Goal: Task Accomplishment & Management: Use online tool/utility

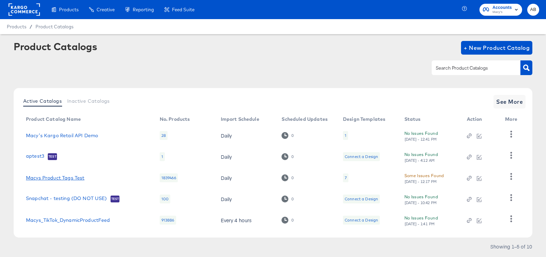
click at [59, 178] on link "Macys Product Tags Test" at bounding box center [55, 177] width 58 height 5
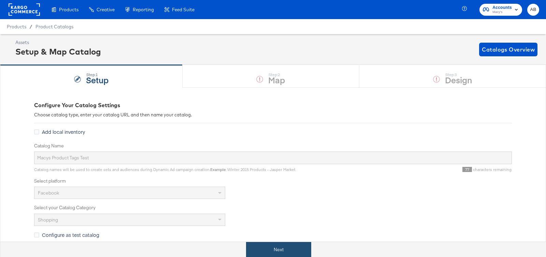
click at [276, 250] on button "Next" at bounding box center [278, 249] width 65 height 15
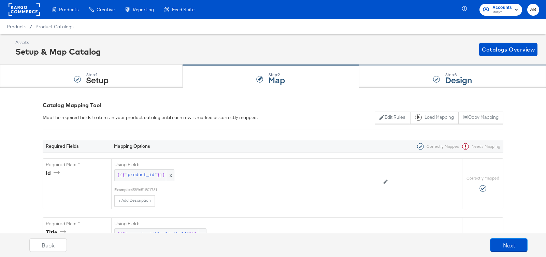
click at [426, 80] on div "Step: 3 Design" at bounding box center [452, 76] width 187 height 23
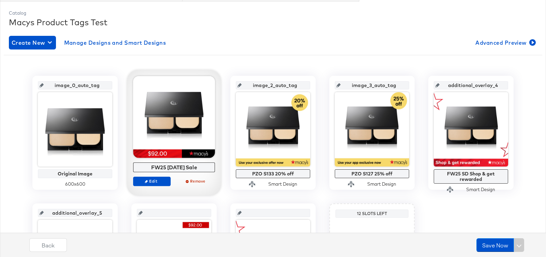
scroll to position [95, 0]
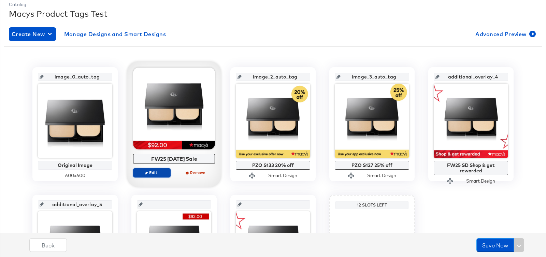
click at [153, 174] on span "Edit" at bounding box center [151, 172] width 31 height 5
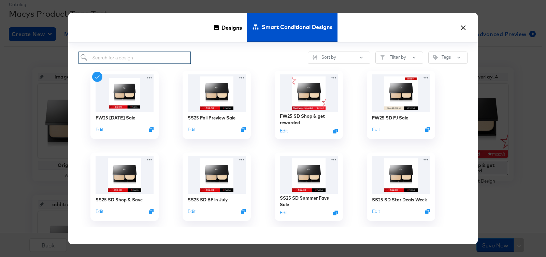
click at [160, 62] on input "search" at bounding box center [134, 58] width 112 height 13
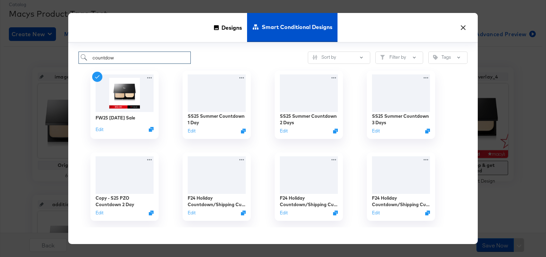
type input "countdown"
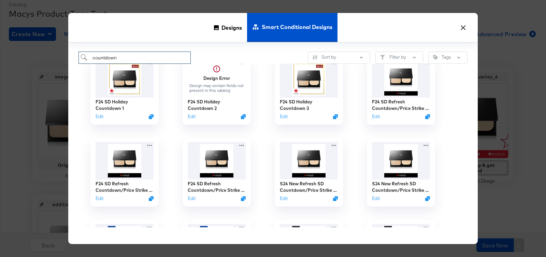
scroll to position [178, 0]
click at [374, 115] on button "Edit" at bounding box center [374, 117] width 8 height 6
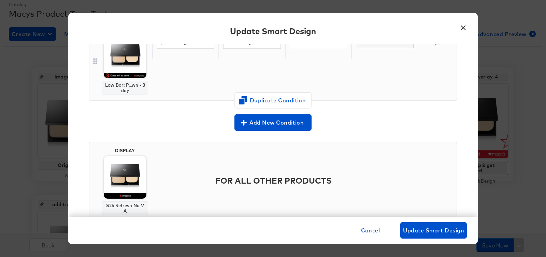
scroll to position [0, 0]
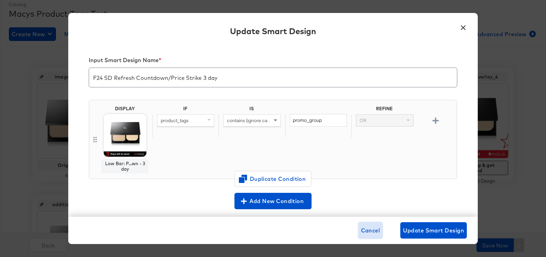
click at [377, 234] on span "Cancel" at bounding box center [370, 230] width 19 height 10
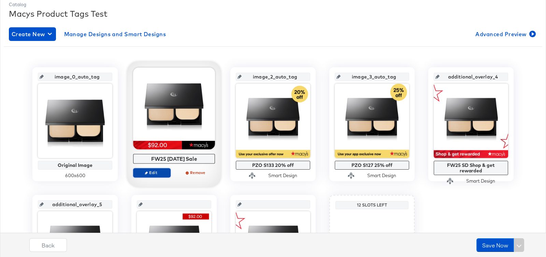
click at [155, 172] on span "Edit" at bounding box center [151, 172] width 31 height 5
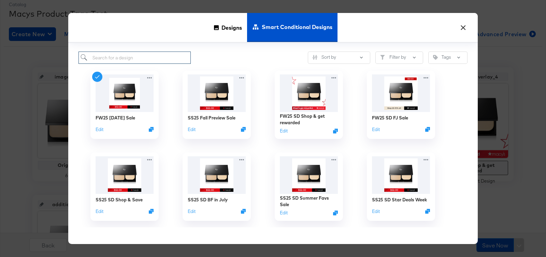
click at [145, 63] on input "search" at bounding box center [134, 58] width 112 height 13
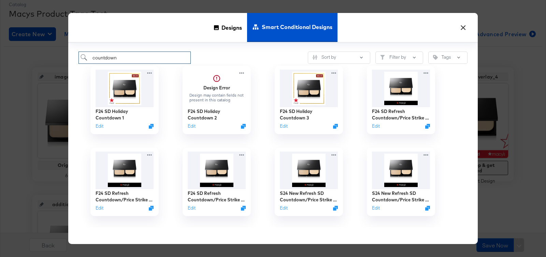
scroll to position [178, 0]
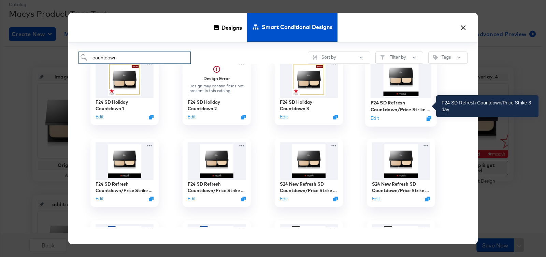
type input "countdown"
click at [395, 105] on div "F24 SD Refresh Countdown/Price Strike 3 day" at bounding box center [400, 106] width 61 height 13
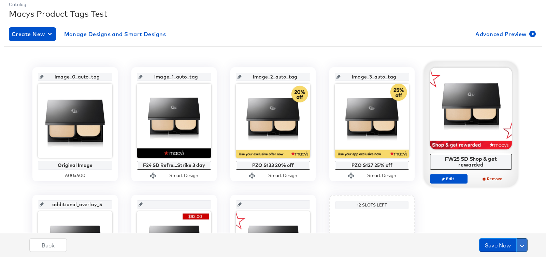
click at [523, 248] on button at bounding box center [521, 245] width 11 height 14
click at [508, 229] on div "Schedule Save" at bounding box center [505, 232] width 31 height 6
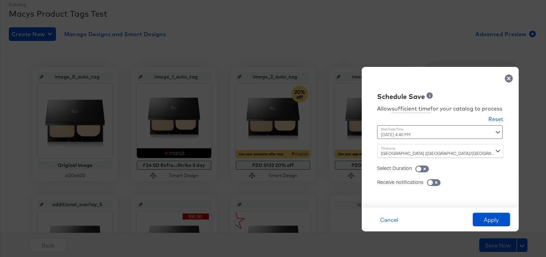
click at [409, 136] on div "[DATE] 4:40 PM ‹ [DATE] › Su Mo Tu We Th Fr Sa 27 28 29 30 31 1 2 3 4 5 6 7 8 9…" at bounding box center [423, 132] width 92 height 14
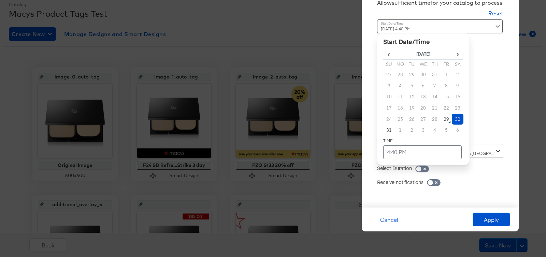
click at [458, 119] on td "30" at bounding box center [458, 119] width 12 height 11
click at [405, 151] on td "4:40 PM" at bounding box center [422, 152] width 78 height 14
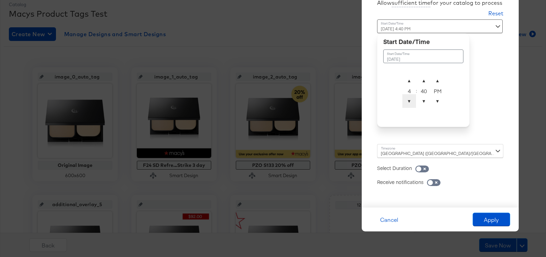
click at [410, 103] on span "▼" at bounding box center [409, 101] width 14 height 14
click at [423, 82] on span "▲" at bounding box center [424, 81] width 14 height 14
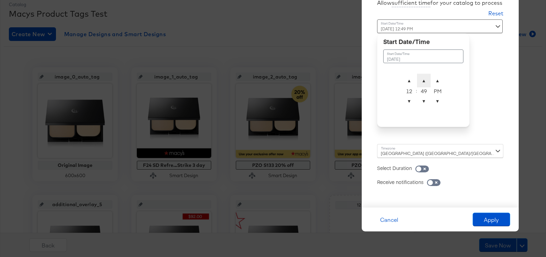
click at [423, 82] on span "▲" at bounding box center [424, 81] width 14 height 14
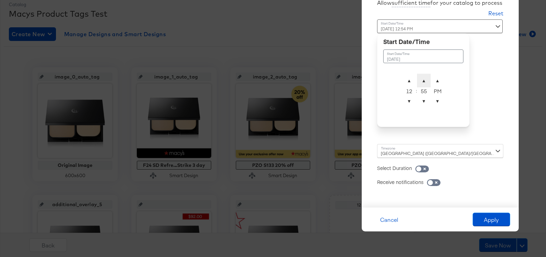
click at [423, 82] on span "▲" at bounding box center [424, 81] width 14 height 14
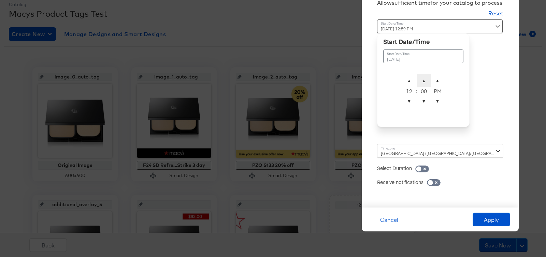
click at [423, 82] on span "▲" at bounding box center [424, 81] width 14 height 14
type input "[DATE] 12:00 AM"
click at [438, 103] on span "▼" at bounding box center [437, 101] width 14 height 14
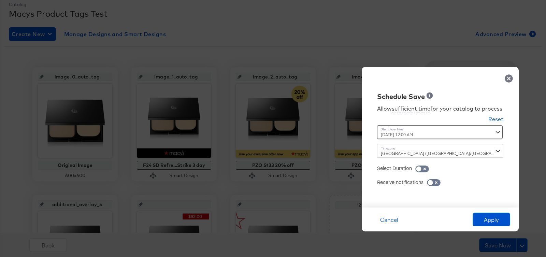
click at [481, 117] on div "Allow sufficient time for your catalog to process Reset Time : [DATE] 12:00 AM …" at bounding box center [440, 150] width 147 height 99
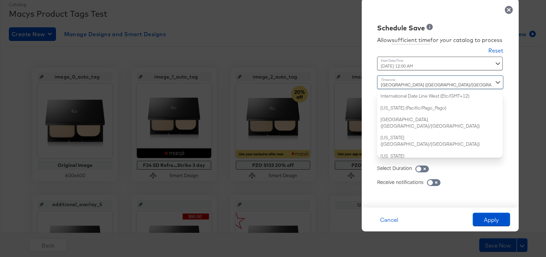
click at [448, 157] on div "[GEOGRAPHIC_DATA] ([GEOGRAPHIC_DATA]/[GEOGRAPHIC_DATA]) International Date Line…" at bounding box center [440, 116] width 126 height 82
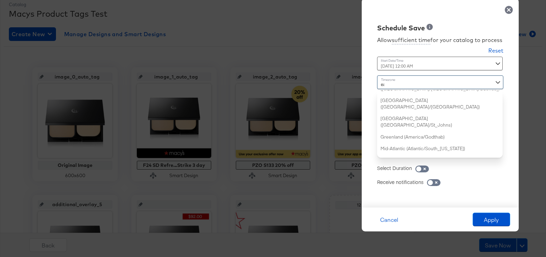
type input "eas"
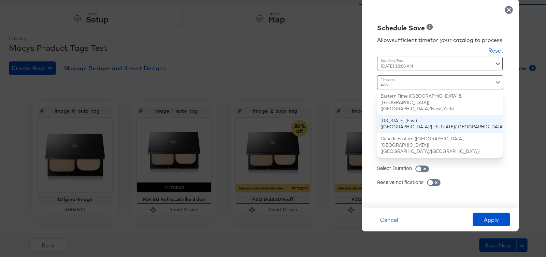
scroll to position [0, 0]
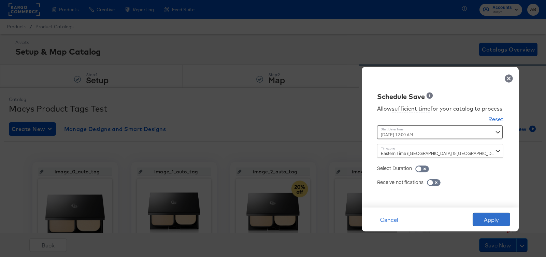
click at [482, 218] on button "Apply" at bounding box center [491, 220] width 38 height 14
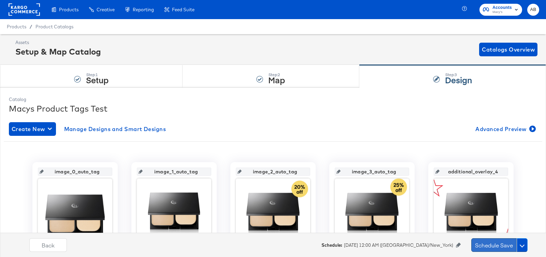
click at [483, 246] on button "Schedule Save" at bounding box center [493, 245] width 45 height 14
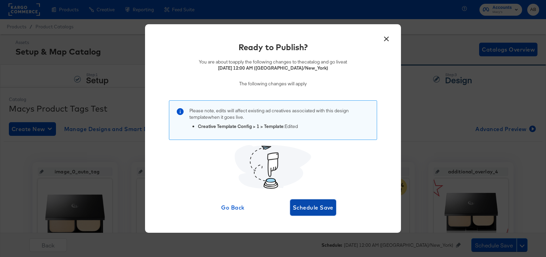
click at [311, 209] on span "Schedule Save" at bounding box center [313, 208] width 41 height 10
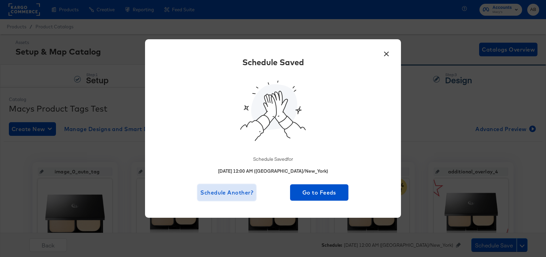
click at [239, 195] on span "Schedule Another?" at bounding box center [226, 193] width 53 height 10
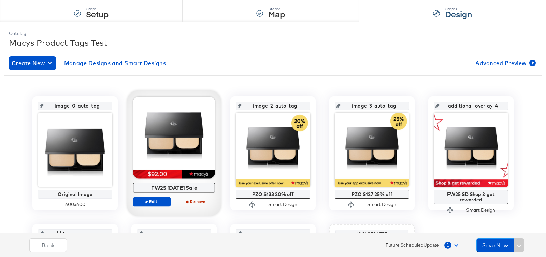
scroll to position [92, 0]
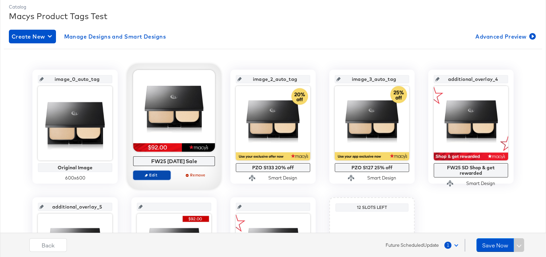
click at [152, 177] on button "Edit" at bounding box center [152, 175] width 38 height 10
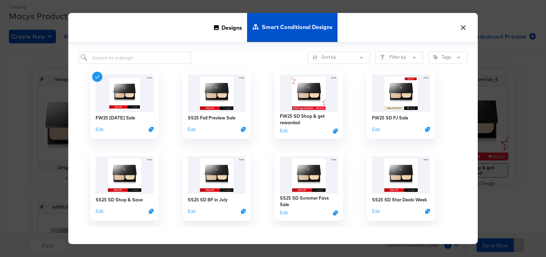
click at [150, 64] on div "FW25 [DATE] Sale Edit" at bounding box center [124, 105] width 92 height 82
click at [142, 59] on input "search" at bounding box center [134, 58] width 112 height 13
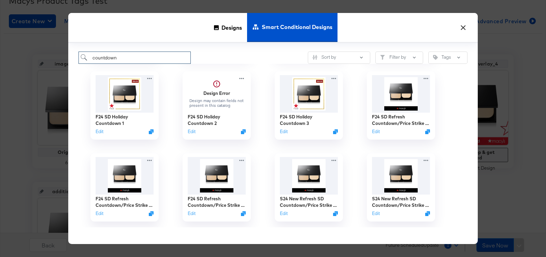
scroll to position [185, 0]
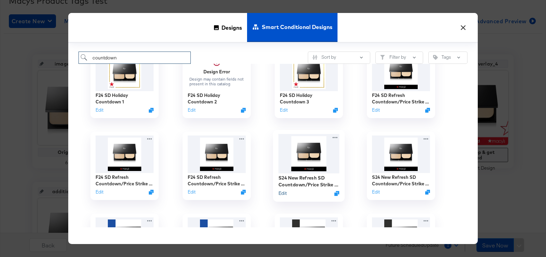
type input "countdown"
click at [282, 193] on button "Edit" at bounding box center [282, 193] width 8 height 6
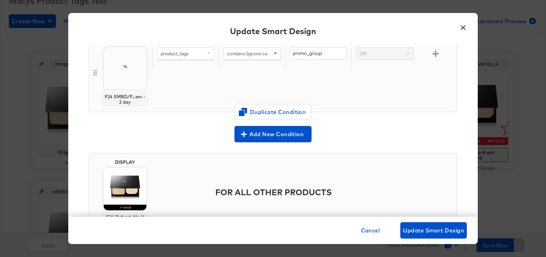
scroll to position [41, 0]
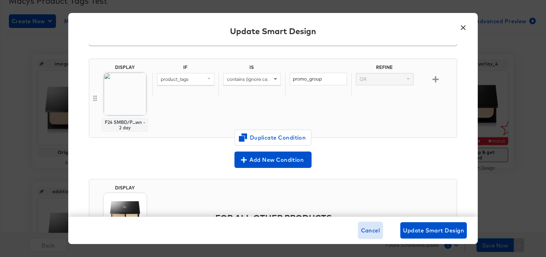
click at [369, 230] on span "Cancel" at bounding box center [370, 230] width 19 height 10
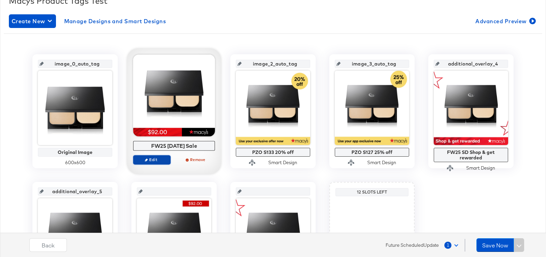
click at [157, 161] on span "Edit" at bounding box center [151, 159] width 31 height 5
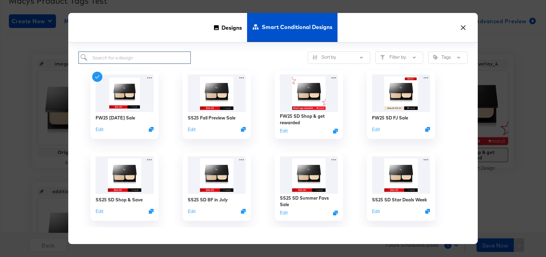
click at [136, 58] on input "search" at bounding box center [134, 58] width 112 height 13
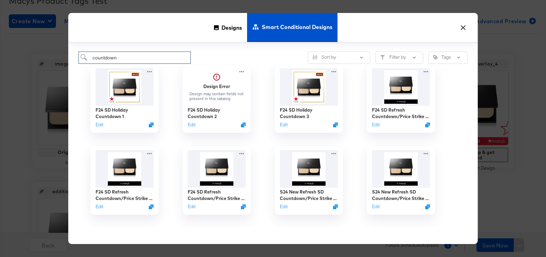
scroll to position [187, 0]
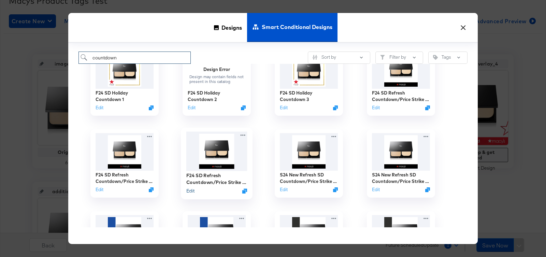
type input "countdown"
click at [190, 190] on button "Edit" at bounding box center [190, 191] width 8 height 6
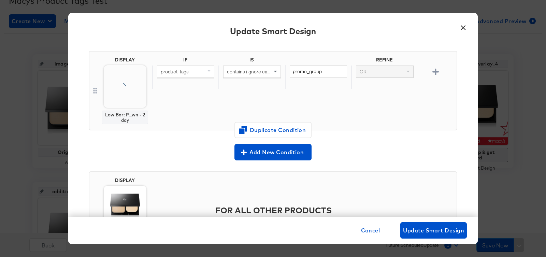
scroll to position [47, 0]
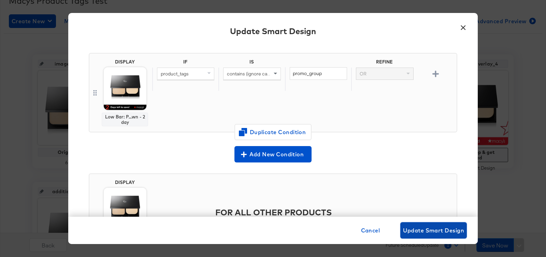
click at [411, 226] on span "Update Smart Design" at bounding box center [433, 230] width 61 height 10
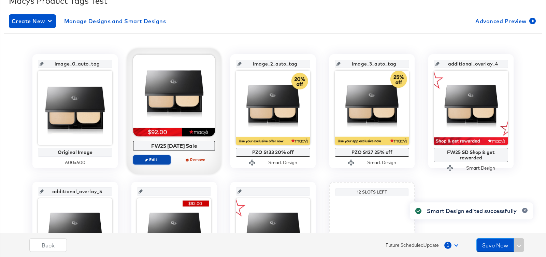
click at [162, 158] on span "Edit" at bounding box center [151, 159] width 31 height 5
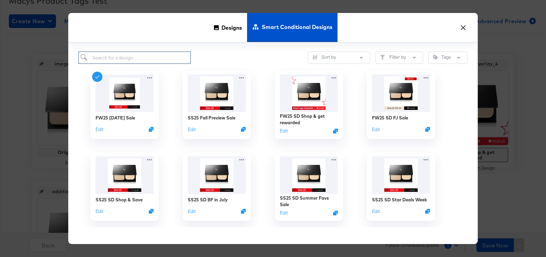
click at [140, 58] on input "search" at bounding box center [134, 58] width 112 height 13
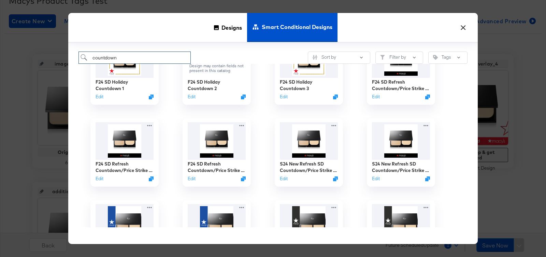
scroll to position [199, 0]
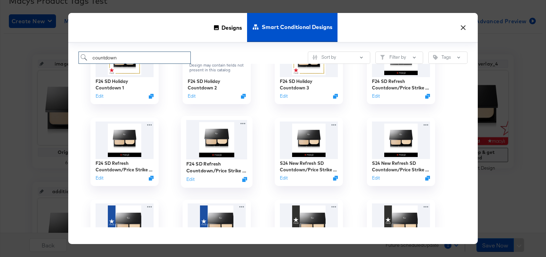
type input "countdown"
click at [228, 144] on img at bounding box center [216, 139] width 61 height 39
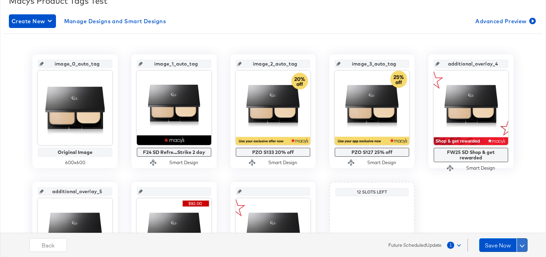
click at [522, 244] on span at bounding box center [521, 245] width 5 height 5
click at [511, 233] on div "Schedule Save" at bounding box center [505, 232] width 31 height 6
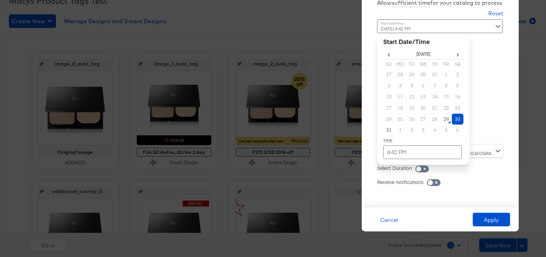
click at [399, 133] on div "[DATE] 4:42 PM ‹ [DATE] › Su Mo Tu We Th Fr Sa 27 28 29 30 31 1 2 3 4 5 6 7 8 9…" at bounding box center [423, 78] width 92 height 119
click at [385, 126] on td "31" at bounding box center [389, 130] width 12 height 11
click at [392, 145] on td "4:42 PM" at bounding box center [422, 152] width 78 height 14
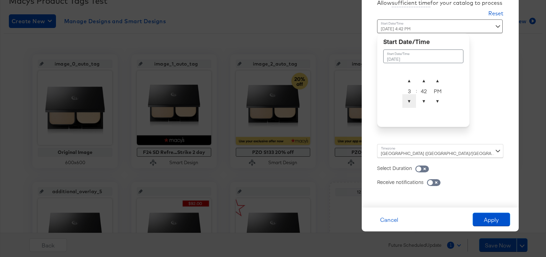
click at [406, 103] on span "▼" at bounding box center [409, 101] width 14 height 14
click at [423, 80] on span "▲" at bounding box center [424, 81] width 14 height 14
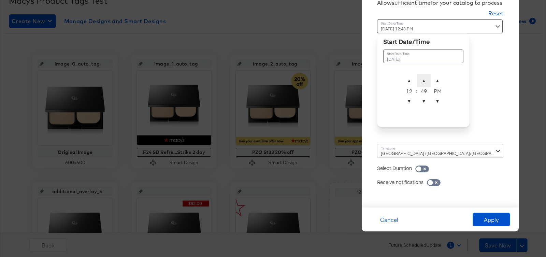
click at [423, 80] on span "▲" at bounding box center [424, 81] width 14 height 14
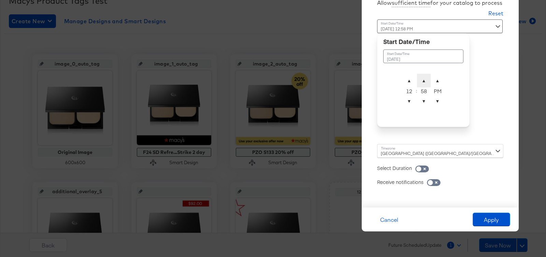
click at [423, 80] on span "▲" at bounding box center [424, 81] width 14 height 14
type input "[DATE] 12:00 AM"
click at [440, 104] on span "▼" at bounding box center [437, 101] width 14 height 14
click at [436, 151] on div "[GEOGRAPHIC_DATA] ([GEOGRAPHIC_DATA]/[GEOGRAPHIC_DATA])" at bounding box center [440, 151] width 126 height 14
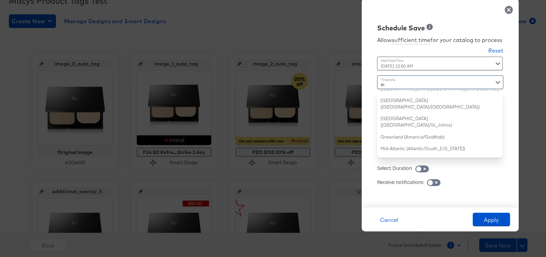
type input "eas"
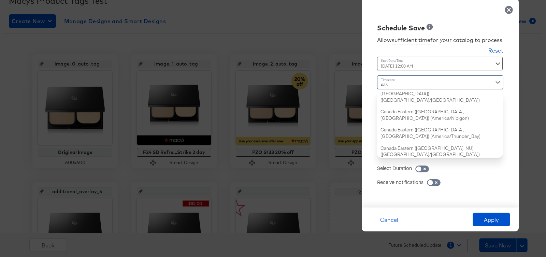
scroll to position [0, 0]
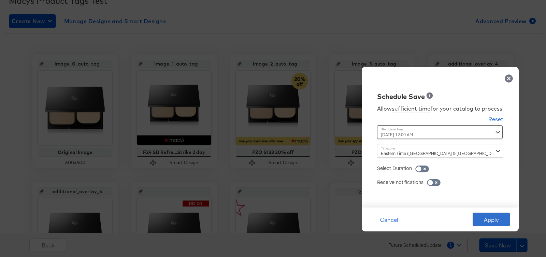
click at [483, 216] on button "Apply" at bounding box center [491, 220] width 38 height 14
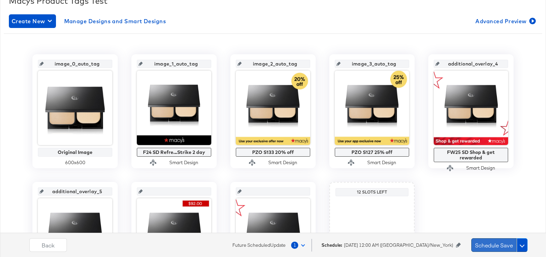
click at [489, 244] on button "Schedule Save" at bounding box center [493, 245] width 45 height 14
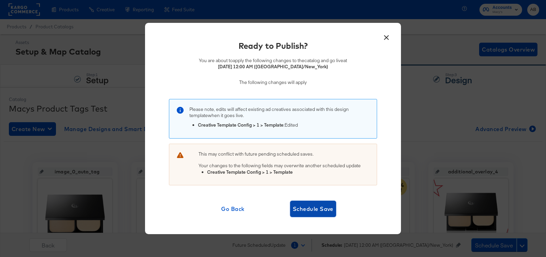
click at [308, 207] on span "Schedule Save" at bounding box center [313, 209] width 41 height 10
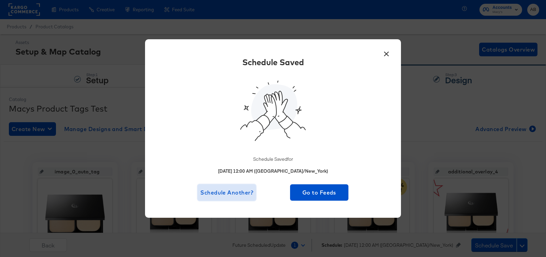
click at [236, 192] on span "Schedule Another?" at bounding box center [226, 193] width 53 height 10
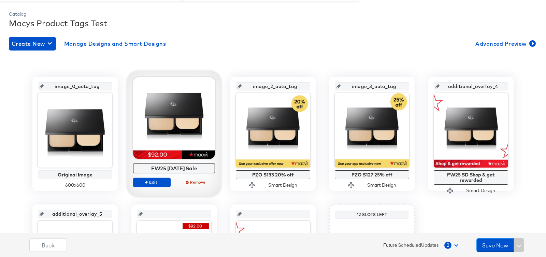
scroll to position [100, 0]
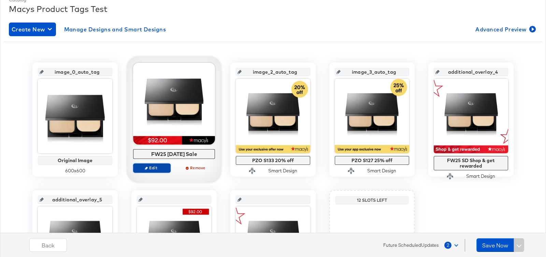
click at [153, 170] on button "Edit" at bounding box center [152, 168] width 38 height 10
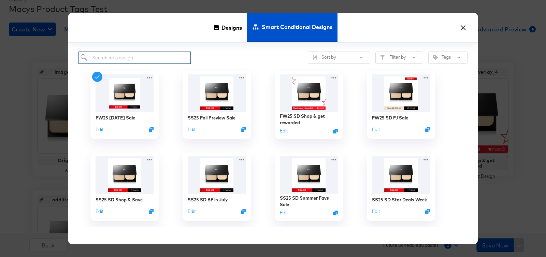
click at [131, 57] on input "search" at bounding box center [134, 58] width 112 height 13
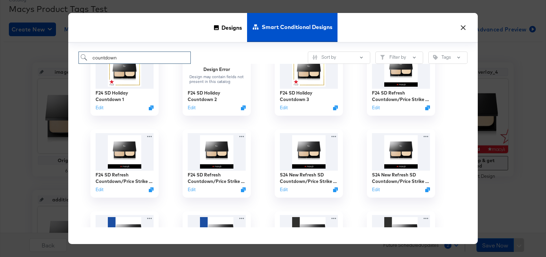
scroll to position [192, 0]
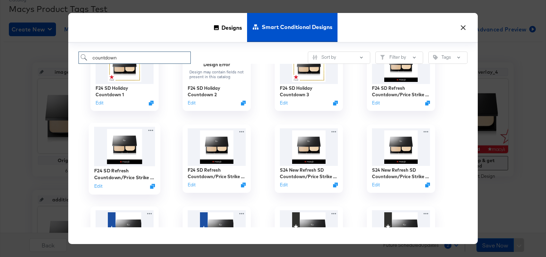
type input "countdown"
click at [130, 149] on img at bounding box center [124, 146] width 61 height 39
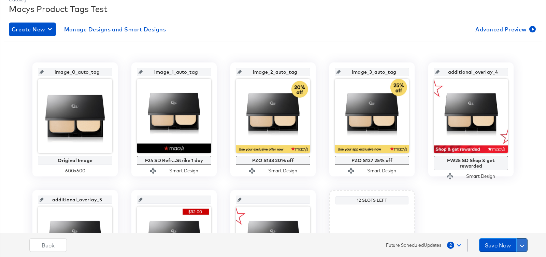
click at [524, 247] on button at bounding box center [521, 245] width 11 height 14
click at [513, 232] on div "Schedule Save" at bounding box center [505, 232] width 31 height 6
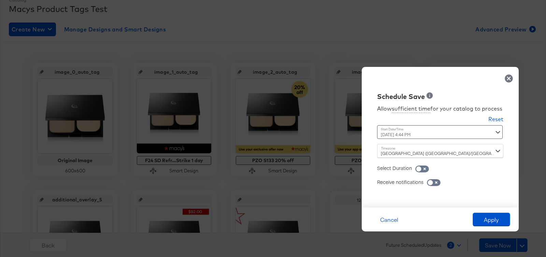
click at [418, 136] on div "[DATE] 4:44 PM ‹ [DATE] › Su Mo Tu We Th Fr Sa 27 28 29 30 31 1 2 3 4 5 6 7 8 9…" at bounding box center [423, 132] width 92 height 14
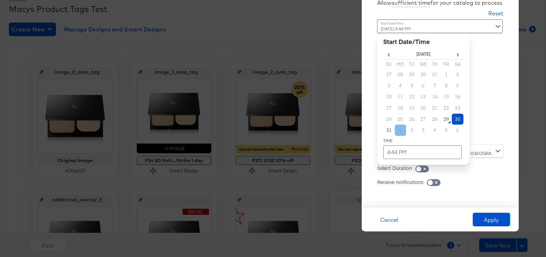
click at [399, 130] on td "1" at bounding box center [401, 130] width 12 height 11
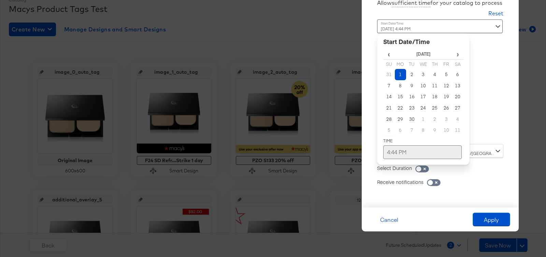
click at [392, 150] on td "4:44 PM" at bounding box center [422, 152] width 78 height 14
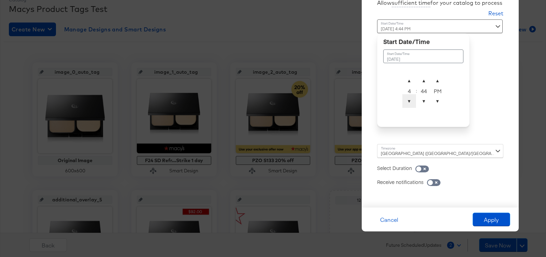
click at [409, 100] on span "▼" at bounding box center [409, 101] width 14 height 14
drag, startPoint x: 421, startPoint y: 85, endPoint x: 422, endPoint y: 82, distance: 3.8
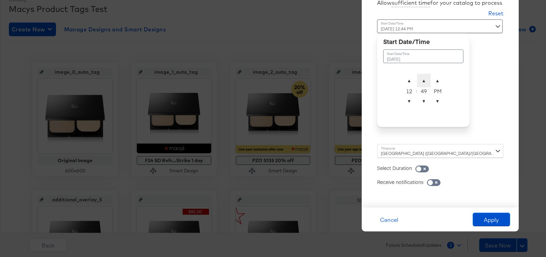
click at [422, 82] on span "▲" at bounding box center [424, 81] width 14 height 14
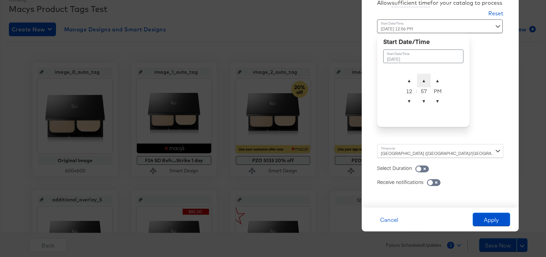
click at [422, 82] on span "▲" at bounding box center [424, 81] width 14 height 14
type input "[DATE] 12:00 AM"
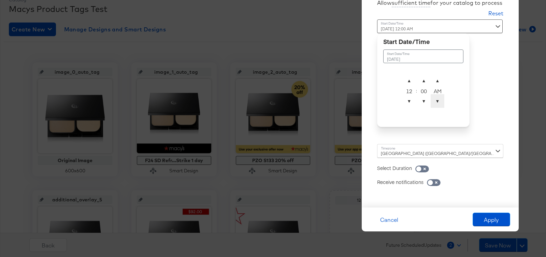
click at [436, 103] on span "▼" at bounding box center [437, 101] width 14 height 14
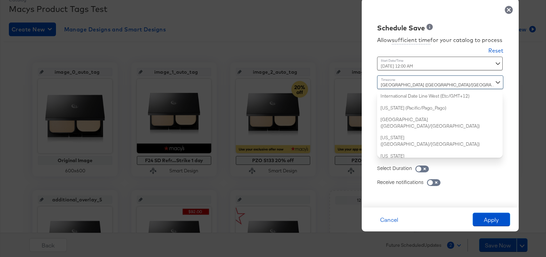
click at [442, 150] on div "[GEOGRAPHIC_DATA] ([GEOGRAPHIC_DATA]/[GEOGRAPHIC_DATA]) International Date Line…" at bounding box center [440, 116] width 126 height 82
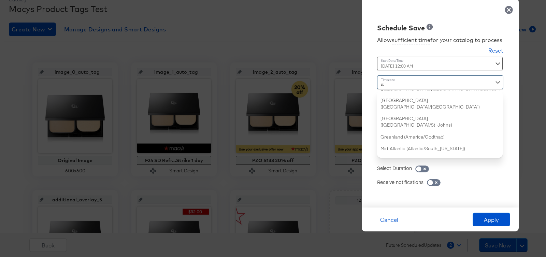
type input "eas"
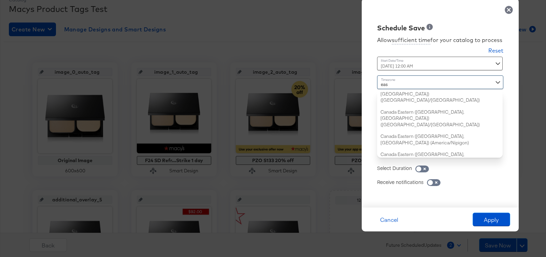
scroll to position [0, 0]
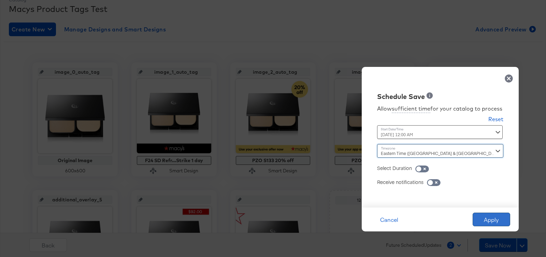
click at [489, 220] on button "Apply" at bounding box center [491, 220] width 38 height 14
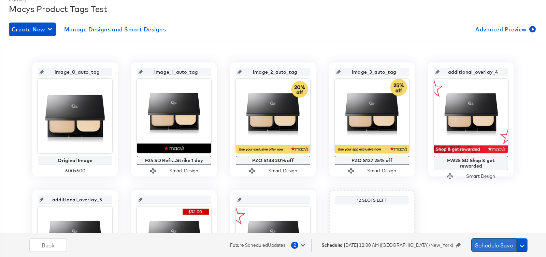
click at [495, 247] on button "Schedule Save" at bounding box center [493, 245] width 45 height 14
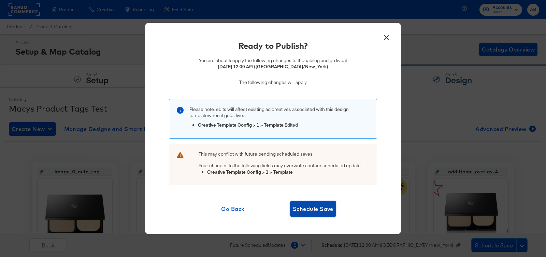
click at [310, 210] on span "Schedule Save" at bounding box center [313, 209] width 41 height 10
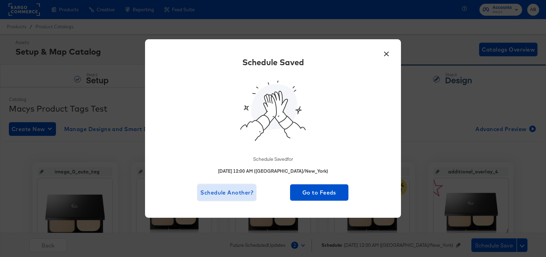
click at [233, 191] on span "Schedule Another?" at bounding box center [226, 193] width 53 height 10
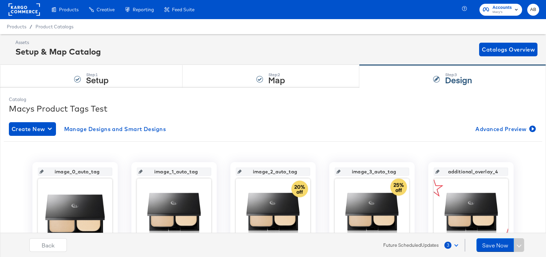
scroll to position [57, 0]
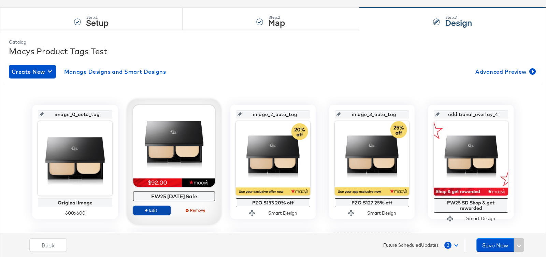
click at [150, 209] on span "Edit" at bounding box center [151, 209] width 31 height 5
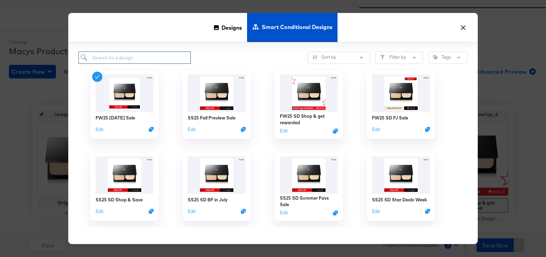
click at [157, 59] on input "search" at bounding box center [134, 58] width 112 height 13
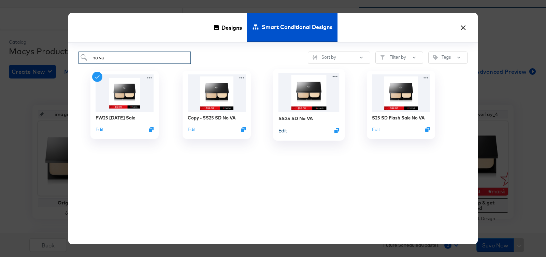
type input "no va"
click at [281, 129] on button "Edit" at bounding box center [282, 130] width 8 height 6
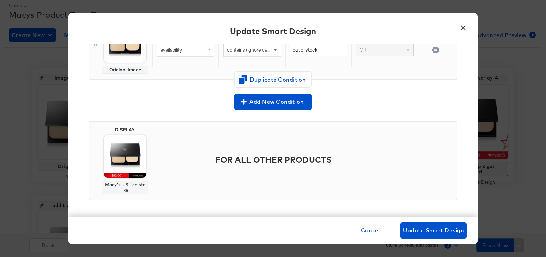
scroll to position [103, 0]
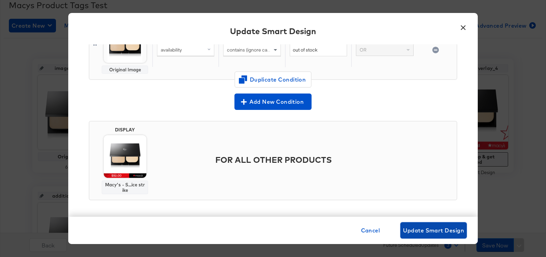
click at [420, 231] on span "Update Smart Design" at bounding box center [433, 230] width 61 height 10
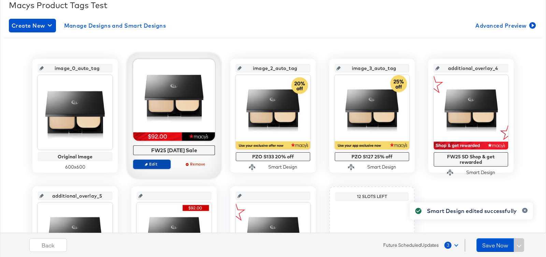
click at [151, 163] on span "Edit" at bounding box center [151, 163] width 31 height 5
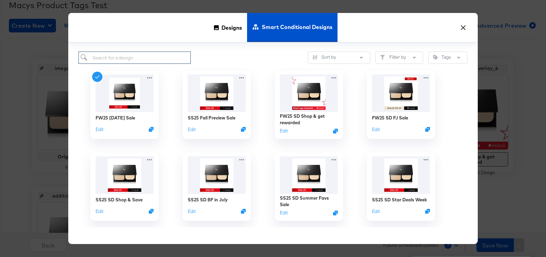
click at [135, 58] on input "search" at bounding box center [134, 58] width 112 height 13
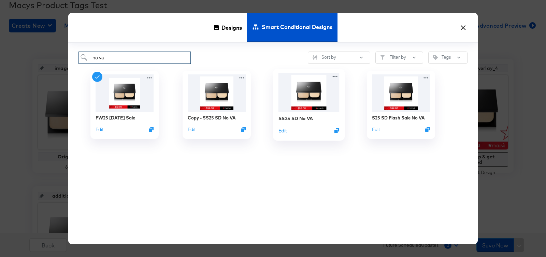
type input "no va"
click at [310, 86] on img at bounding box center [308, 92] width 61 height 39
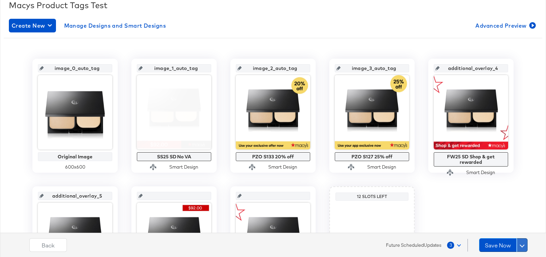
click at [521, 244] on span at bounding box center [521, 245] width 5 height 5
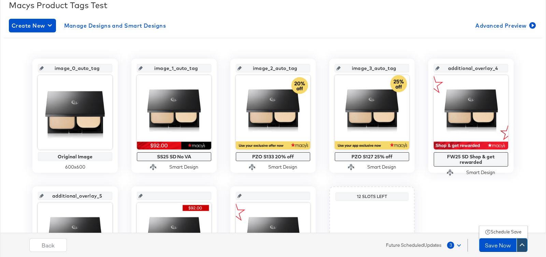
click at [511, 231] on div "Schedule Save" at bounding box center [505, 232] width 31 height 6
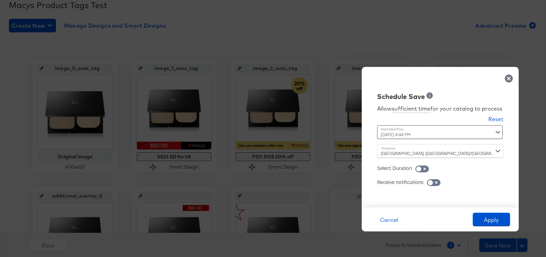
click at [439, 150] on div "[GEOGRAPHIC_DATA] ([GEOGRAPHIC_DATA]/[GEOGRAPHIC_DATA])" at bounding box center [440, 151] width 126 height 14
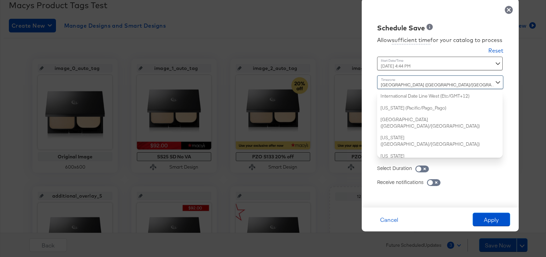
scroll to position [459, 0]
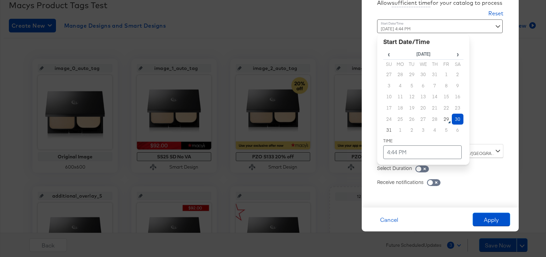
click at [406, 136] on div "[DATE] 4:44 PM ‹ [DATE] › Su Mo Tu We Th Fr Sa 27 28 29 30 31 1 2 3 4 5 6 7 8 9…" at bounding box center [423, 78] width 92 height 119
click at [410, 128] on td "2" at bounding box center [412, 130] width 12 height 11
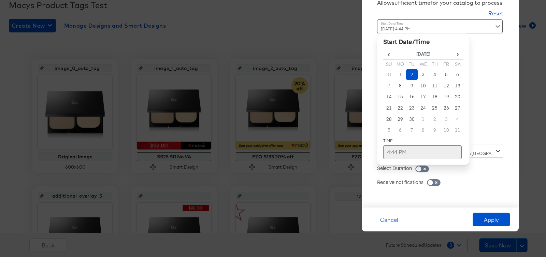
click at [407, 153] on td "4:44 PM" at bounding box center [422, 152] width 78 height 14
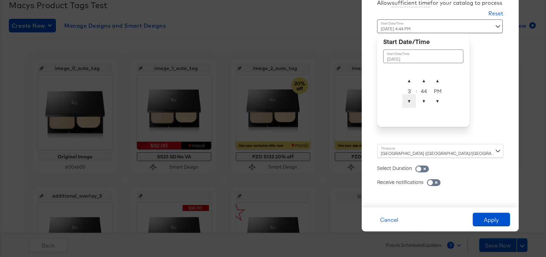
click at [409, 103] on span "▼" at bounding box center [409, 101] width 14 height 14
click at [422, 76] on span "▲" at bounding box center [424, 81] width 14 height 14
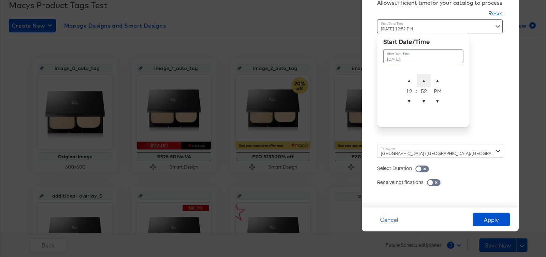
click at [422, 76] on span "▲" at bounding box center [424, 81] width 14 height 14
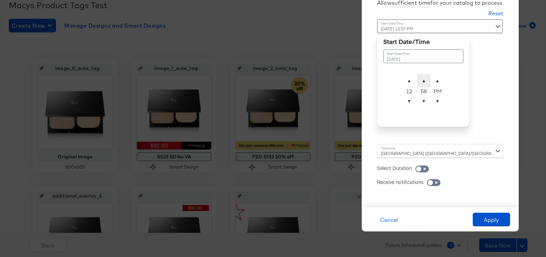
click at [422, 76] on span "▲" at bounding box center [424, 81] width 14 height 14
type input "[DATE] 12:00 AM"
click at [438, 102] on span "▼" at bounding box center [437, 101] width 14 height 14
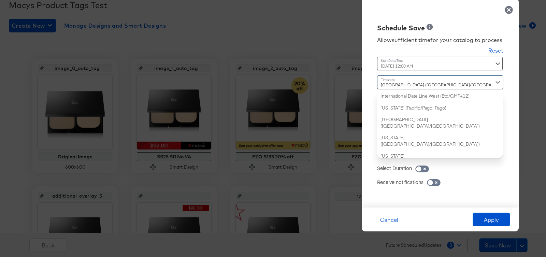
click at [449, 150] on div "[GEOGRAPHIC_DATA] ([GEOGRAPHIC_DATA]/[GEOGRAPHIC_DATA]) International Date Line…" at bounding box center [440, 116] width 126 height 82
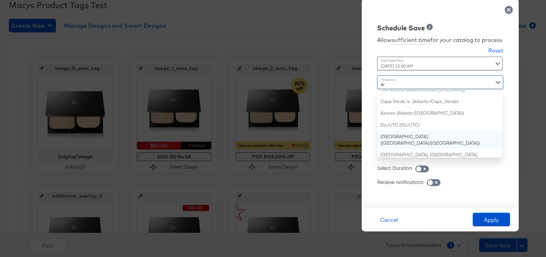
type input "eas"
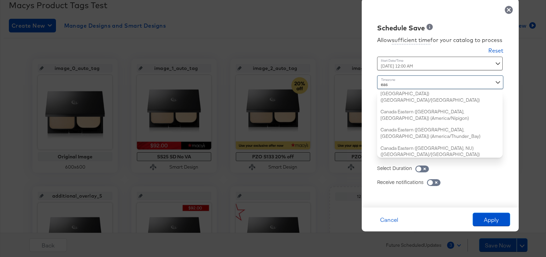
scroll to position [0, 0]
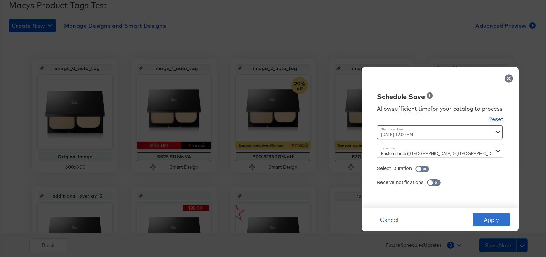
click at [493, 217] on button "Apply" at bounding box center [491, 220] width 38 height 14
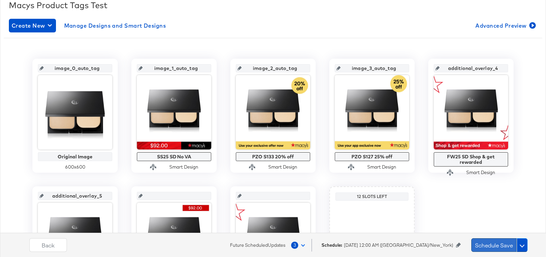
click at [504, 246] on button "Schedule Save" at bounding box center [493, 245] width 45 height 14
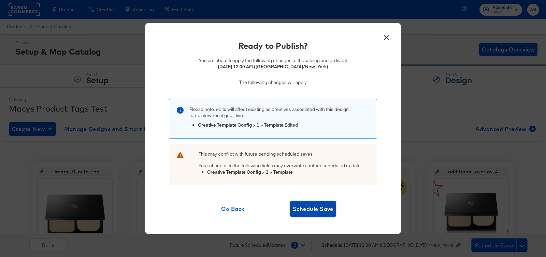
click at [310, 208] on span "Schedule Save" at bounding box center [313, 209] width 41 height 10
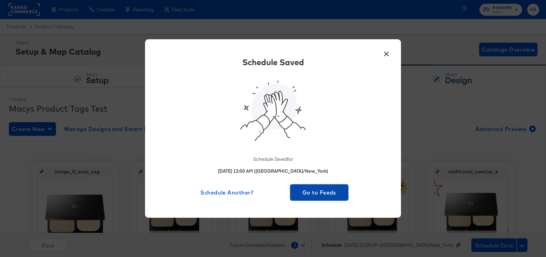
click at [306, 195] on span "Go to Feeds" at bounding box center [319, 193] width 53 height 10
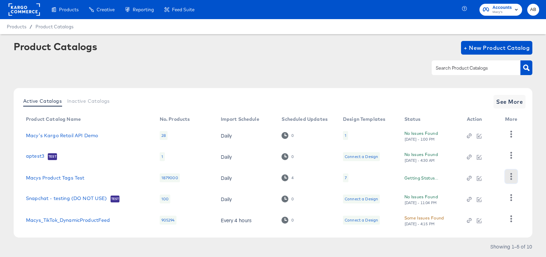
click at [509, 177] on icon "button" at bounding box center [511, 176] width 6 height 6
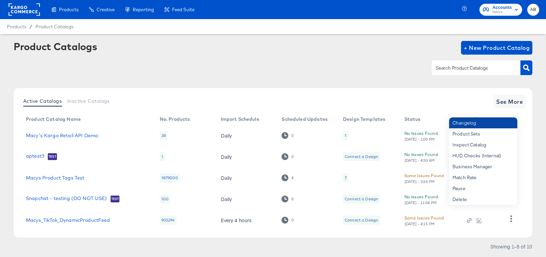
click at [495, 123] on div "Changelog" at bounding box center [483, 122] width 68 height 11
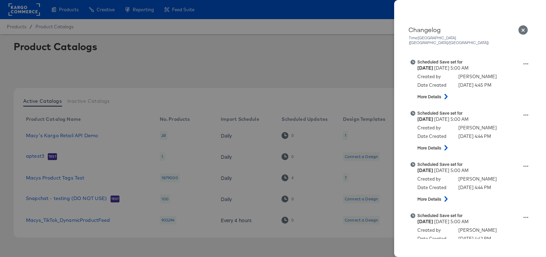
click at [523, 31] on icon "Close" at bounding box center [523, 30] width 10 height 10
